Goal: Task Accomplishment & Management: Manage account settings

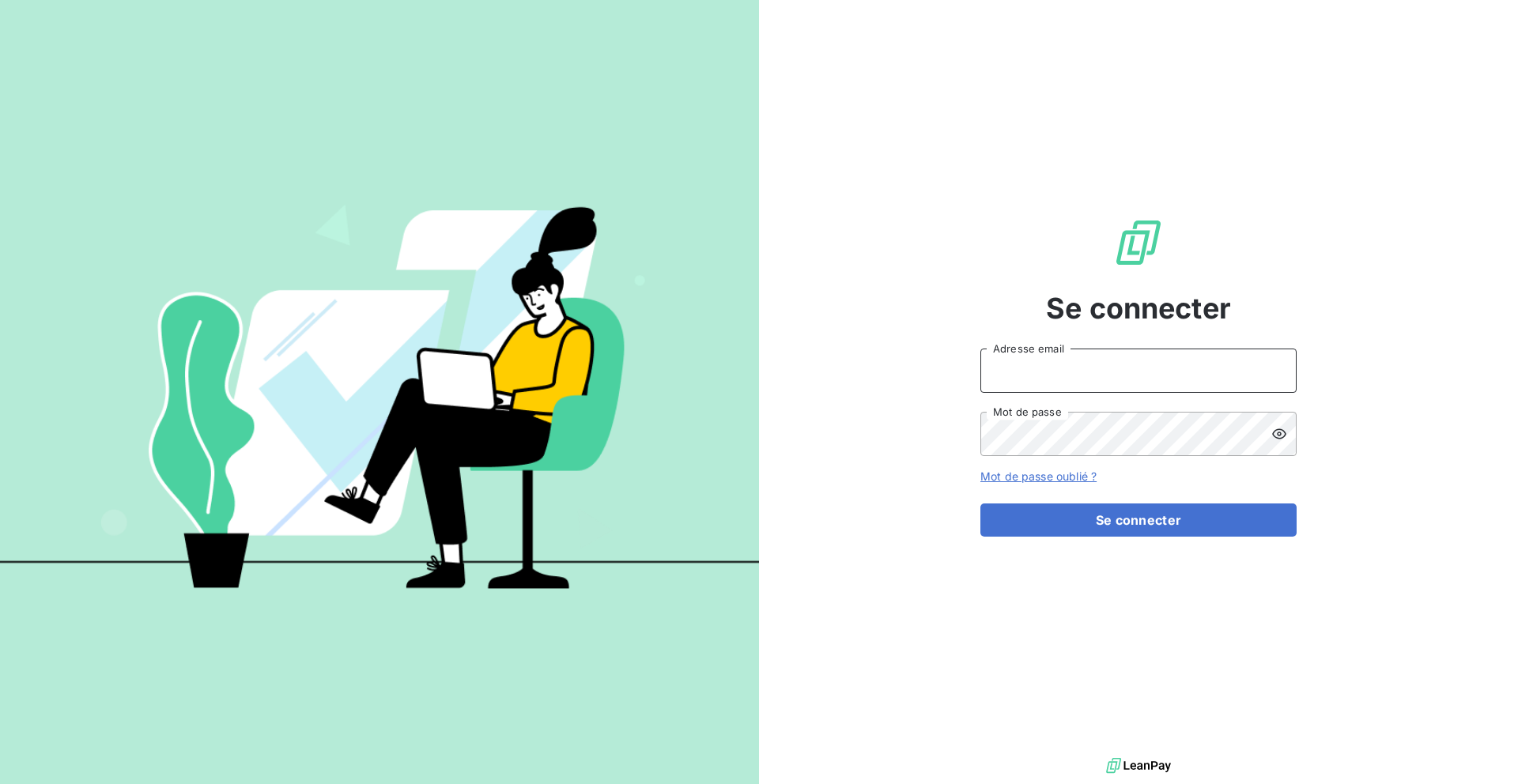
type input "[EMAIL_ADDRESS][PERSON_NAME][DOMAIN_NAME]"
click at [1114, 369] on input "[EMAIL_ADDRESS][PERSON_NAME][DOMAIN_NAME]" at bounding box center [1138, 370] width 317 height 44
click at [852, 489] on div "Se connecter [EMAIL_ADDRESS][PERSON_NAME][DOMAIN_NAME] Adresse email Mot de pas…" at bounding box center [1138, 377] width 759 height 754
click at [1283, 436] on icon at bounding box center [1279, 434] width 14 height 10
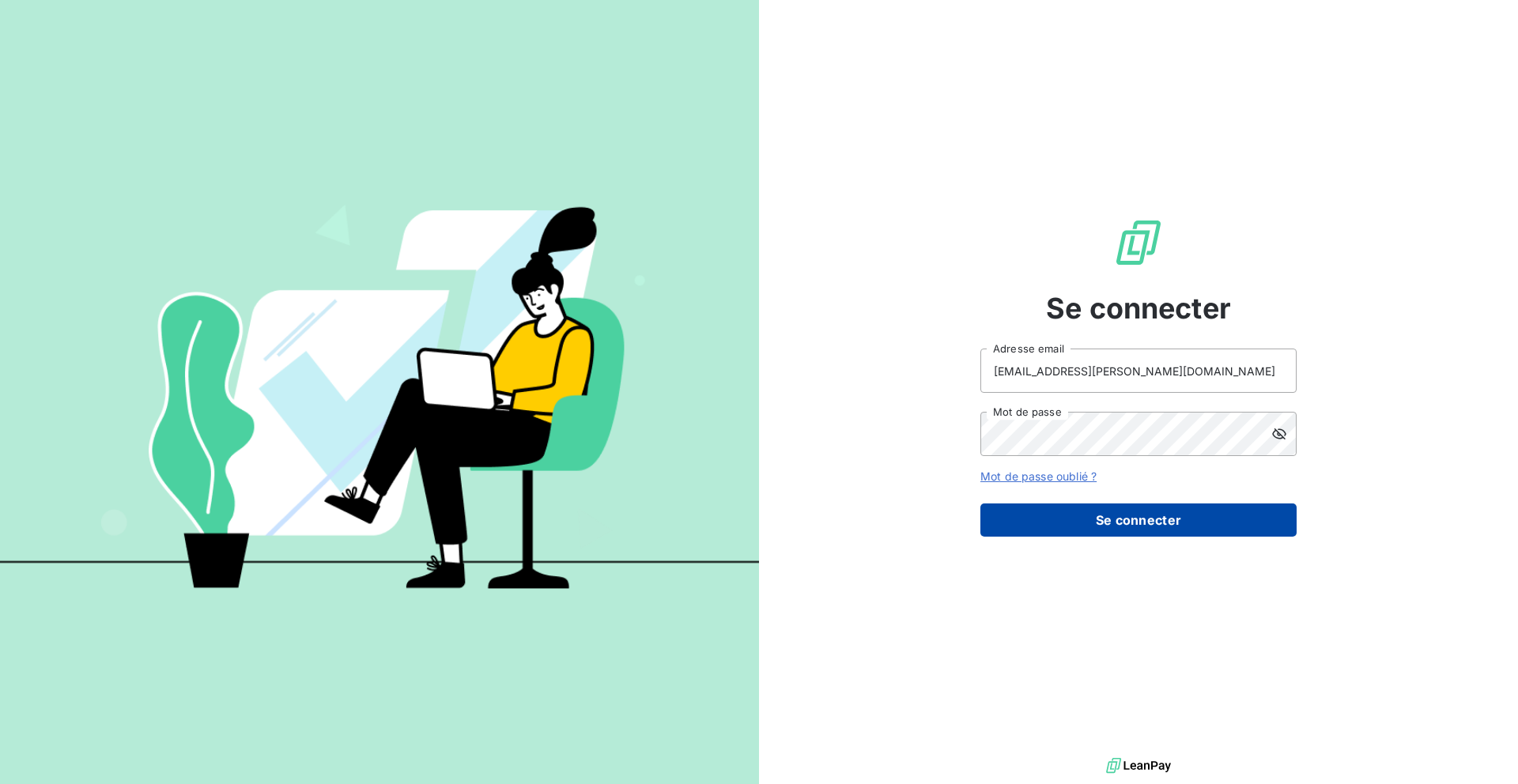
click at [1175, 527] on button "Se connecter" at bounding box center [1138, 520] width 317 height 33
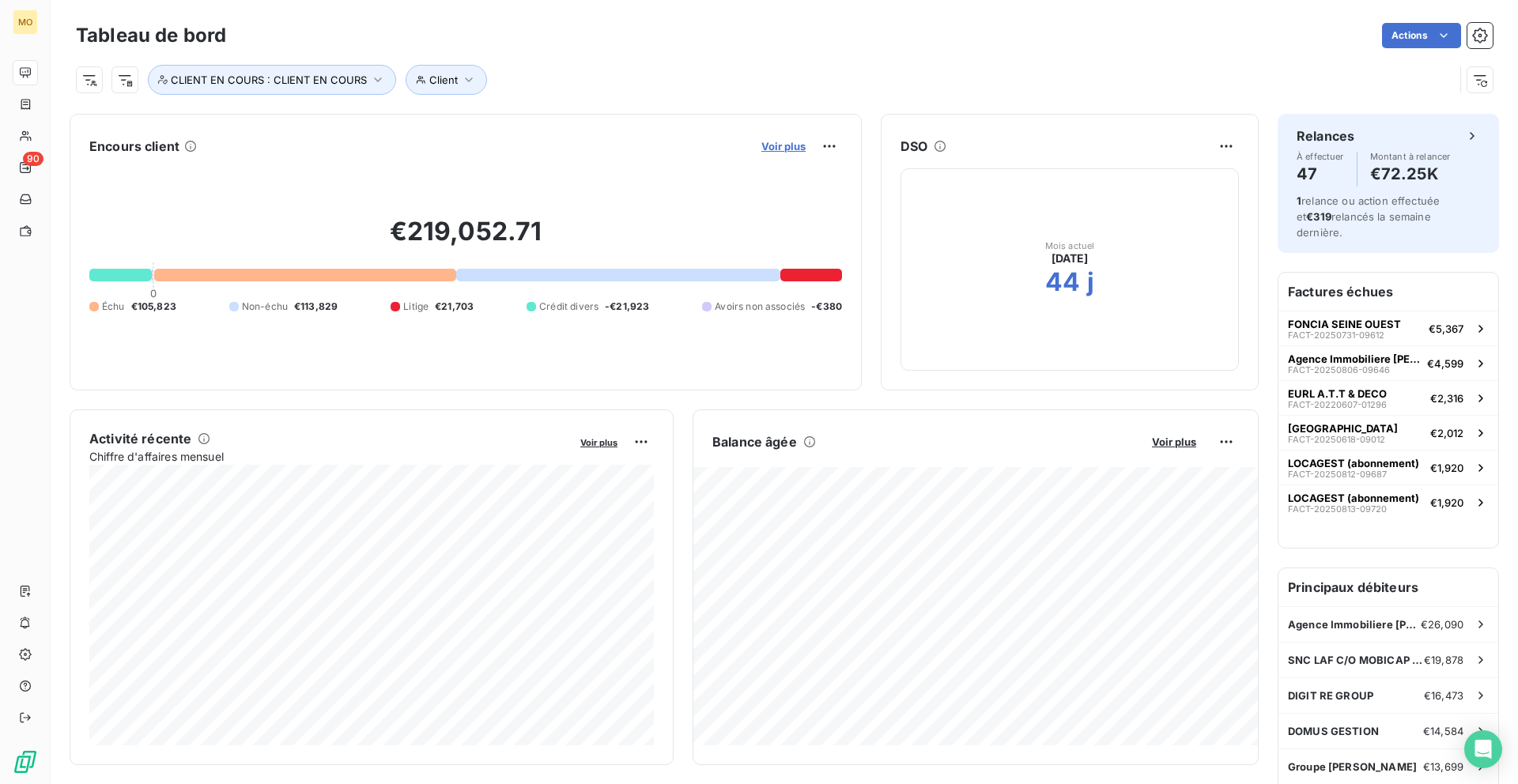
click at [773, 151] on span "Voir plus" at bounding box center [783, 146] width 44 height 13
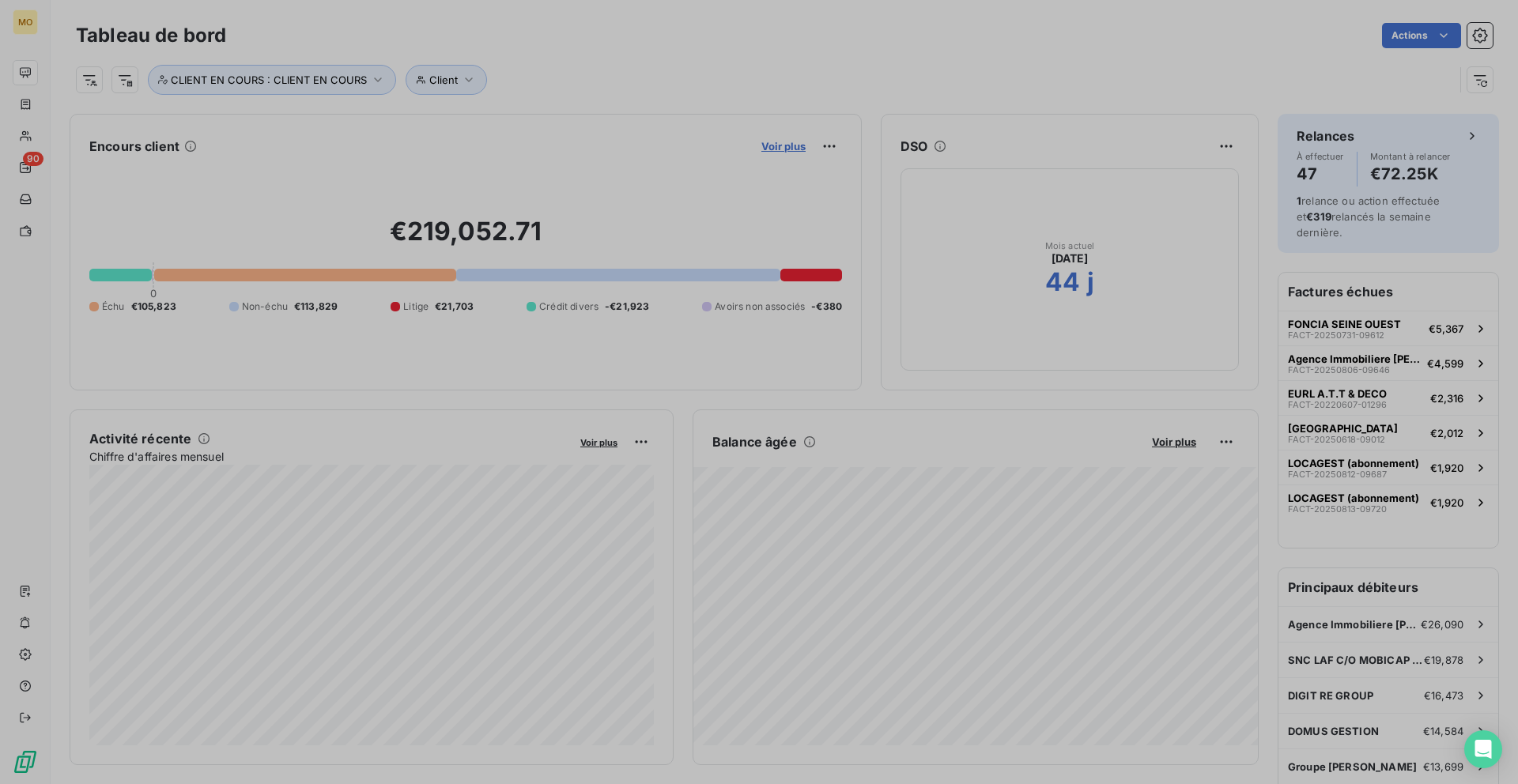
scroll to position [559, 607]
